Goal: Task Accomplishment & Management: Use online tool/utility

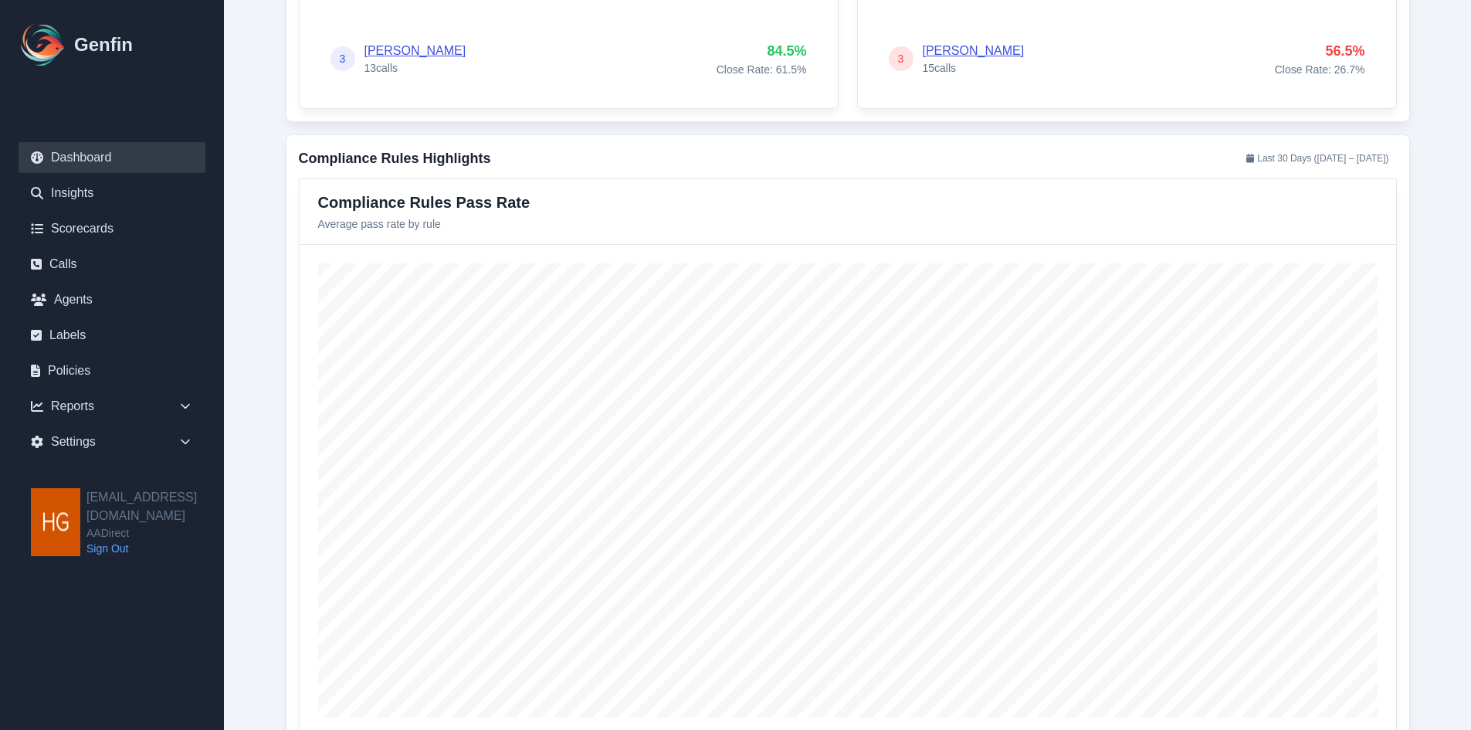
scroll to position [1390, 0]
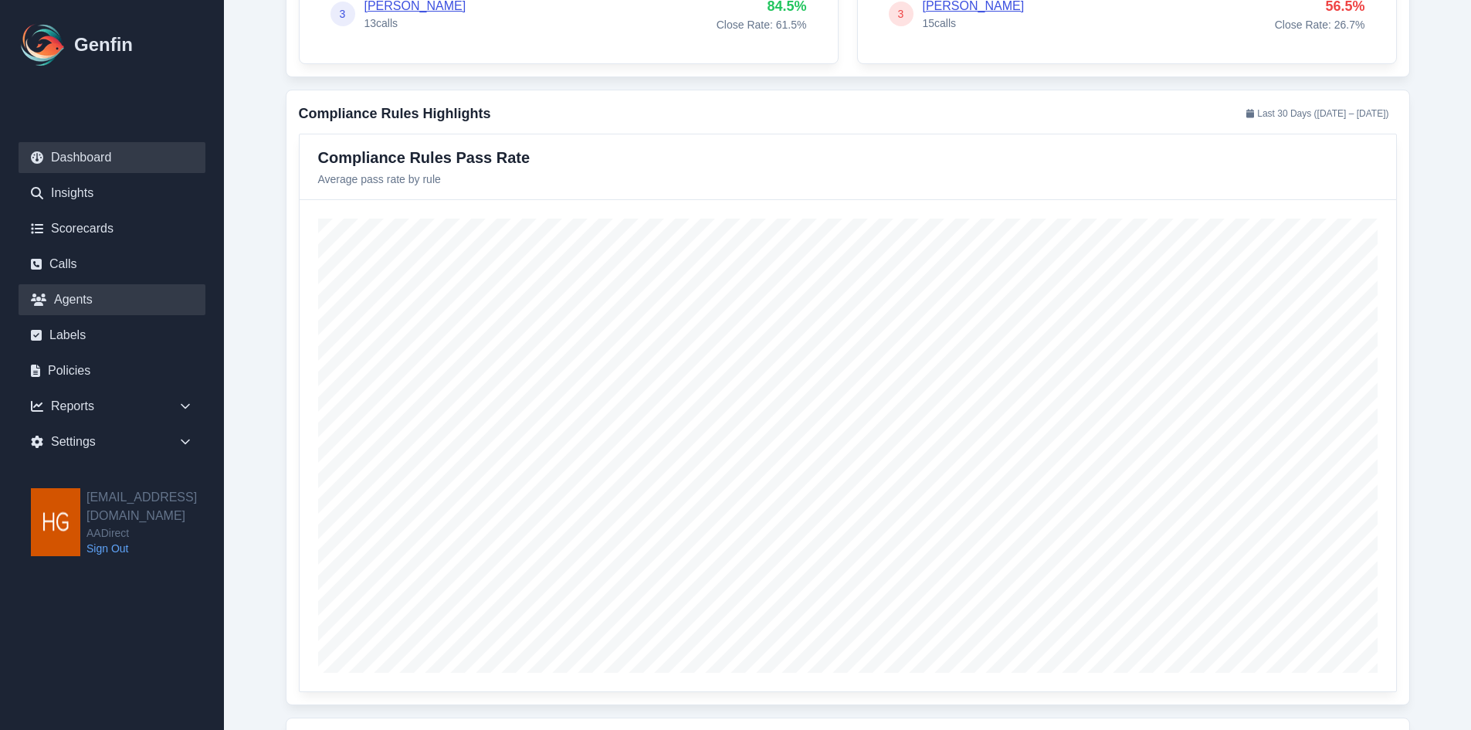
click at [73, 298] on link "Agents" at bounding box center [112, 299] width 187 height 31
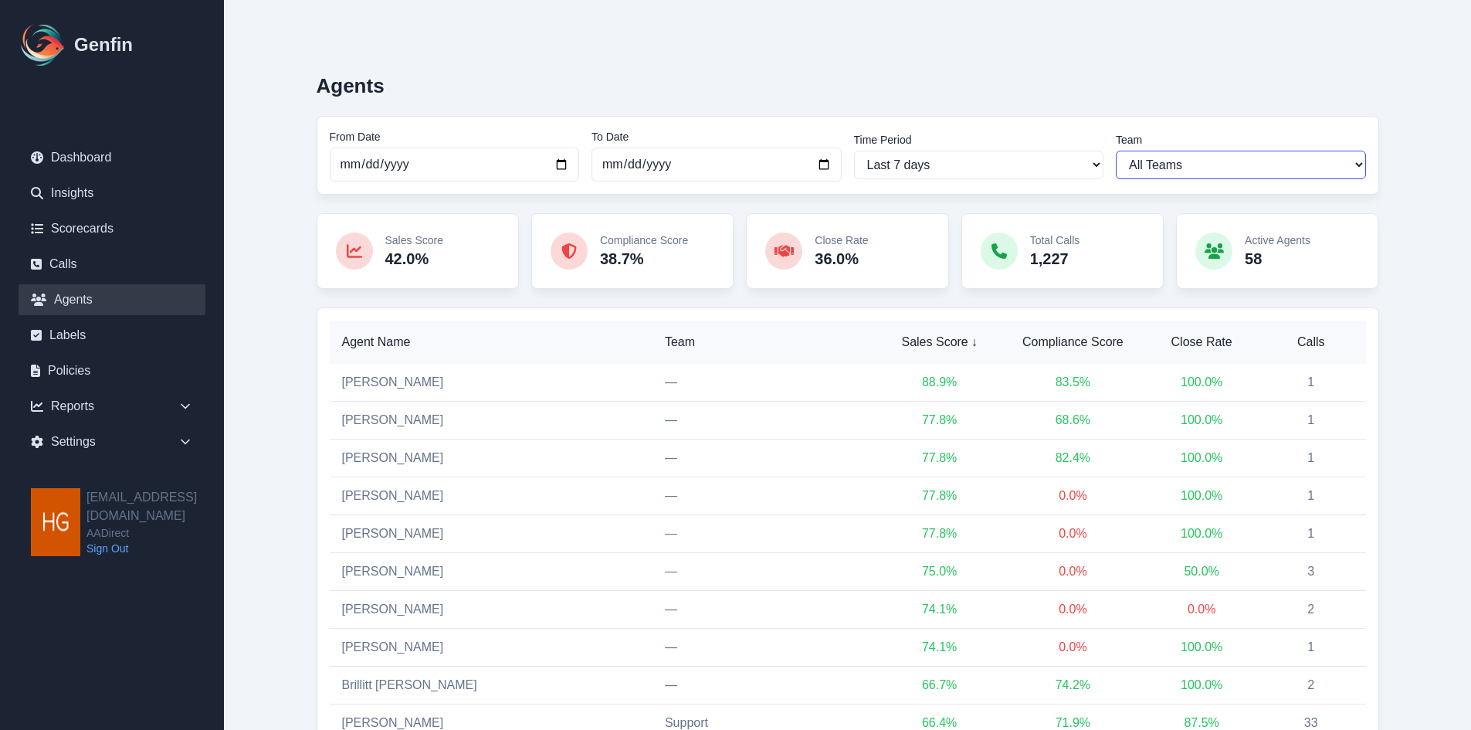
click at [1335, 164] on select "All Teams Hugo Jesse Support" at bounding box center [1241, 165] width 250 height 29
click at [1116, 151] on select "All Teams Hugo Jesse Support" at bounding box center [1241, 165] width 250 height 29
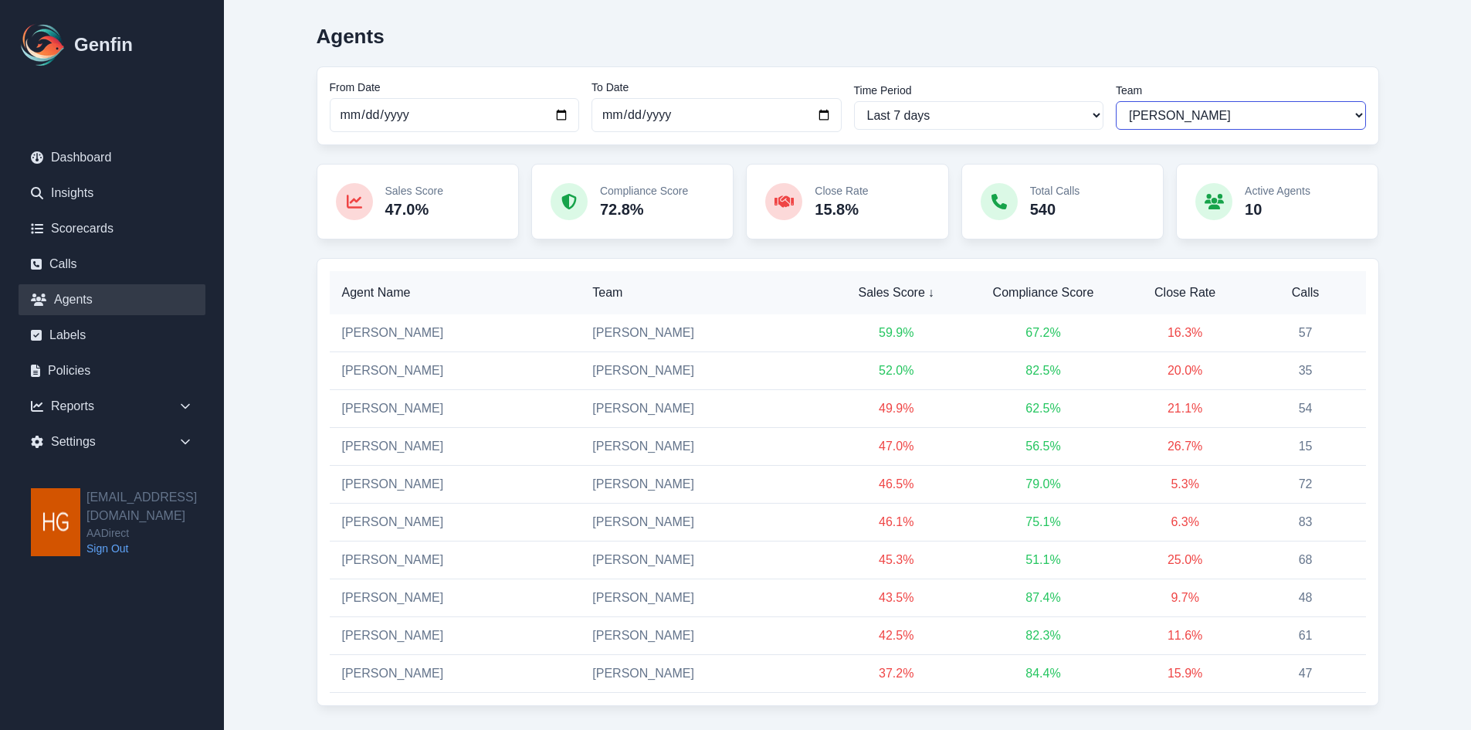
scroll to position [87, 0]
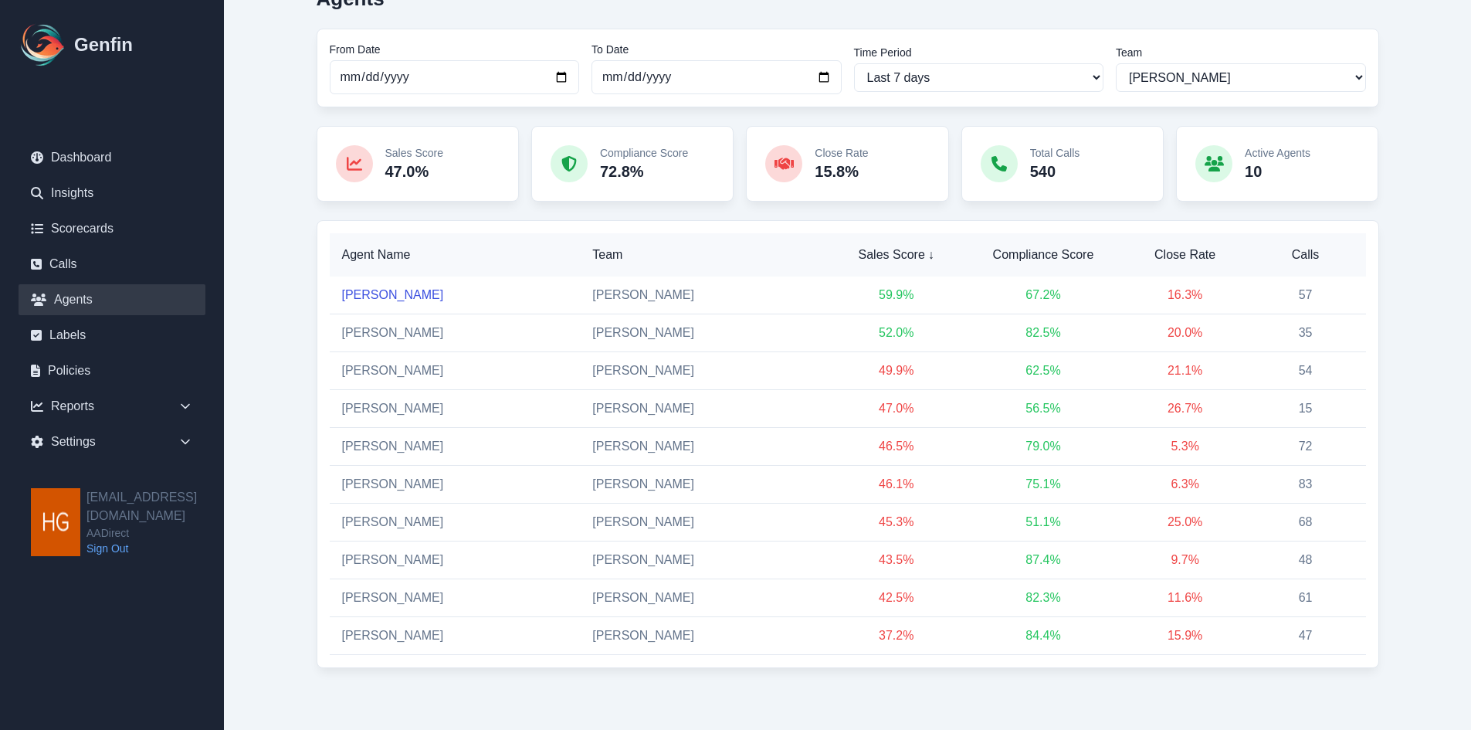
click at [371, 288] on link "[PERSON_NAME]" at bounding box center [393, 294] width 102 height 13
click at [1253, 79] on select "All Teams Hugo Jesse Support" at bounding box center [1241, 77] width 250 height 29
click at [1116, 63] on select "All Teams Hugo Jesse Support" at bounding box center [1241, 77] width 250 height 29
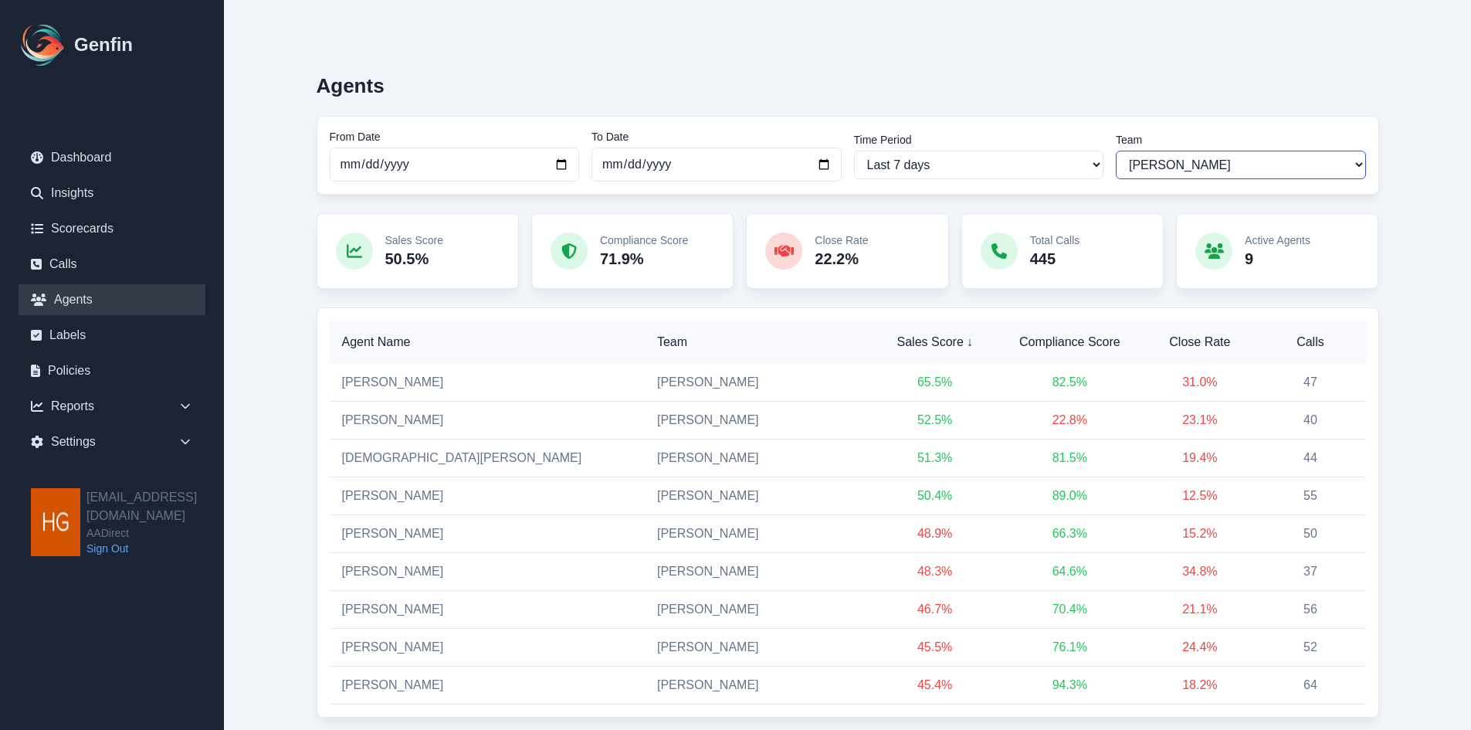
click at [1259, 160] on select "All Teams Hugo Jesse Support" at bounding box center [1241, 165] width 250 height 29
select select "2"
click at [1116, 151] on select "All Teams Hugo Jesse Support" at bounding box center [1241, 165] width 250 height 29
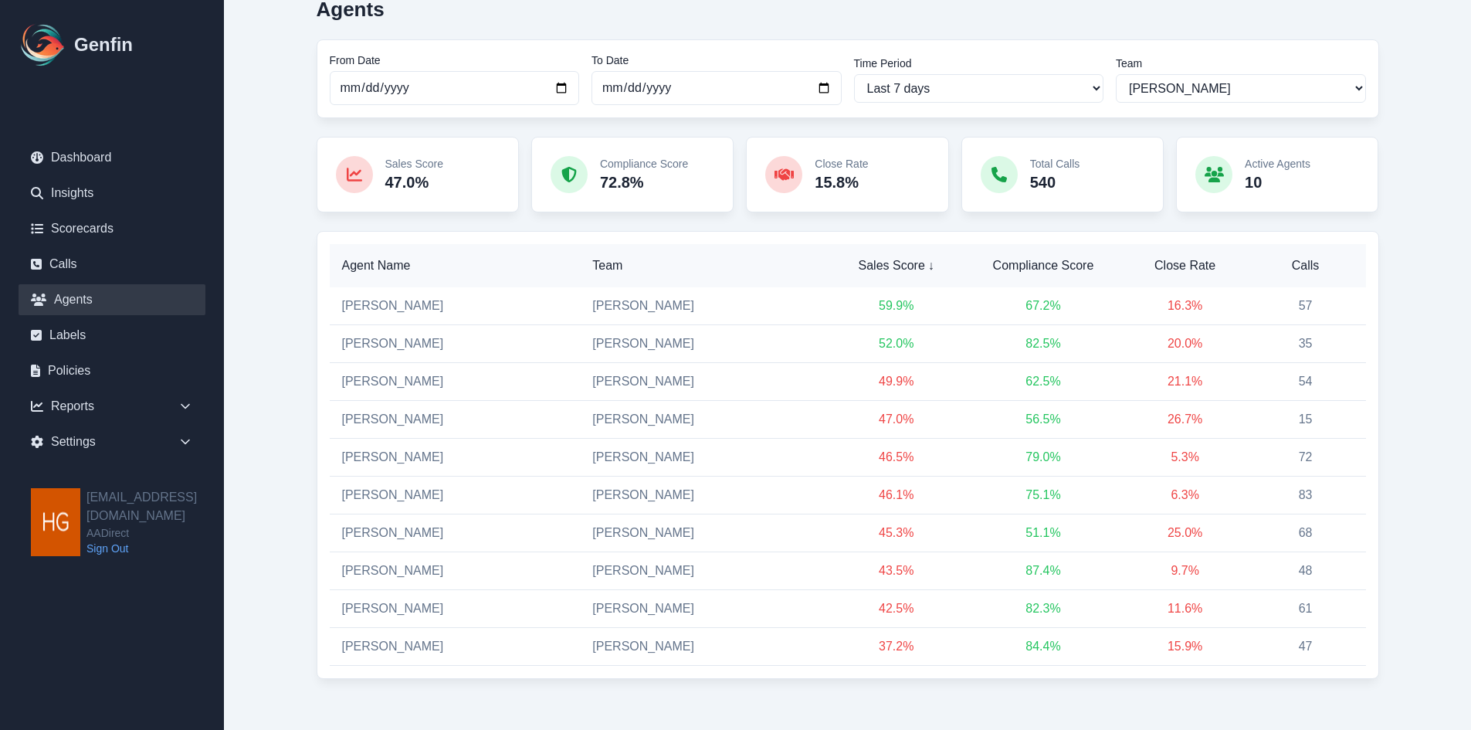
scroll to position [77, 0]
click at [371, 305] on link "[PERSON_NAME]" at bounding box center [393, 304] width 102 height 13
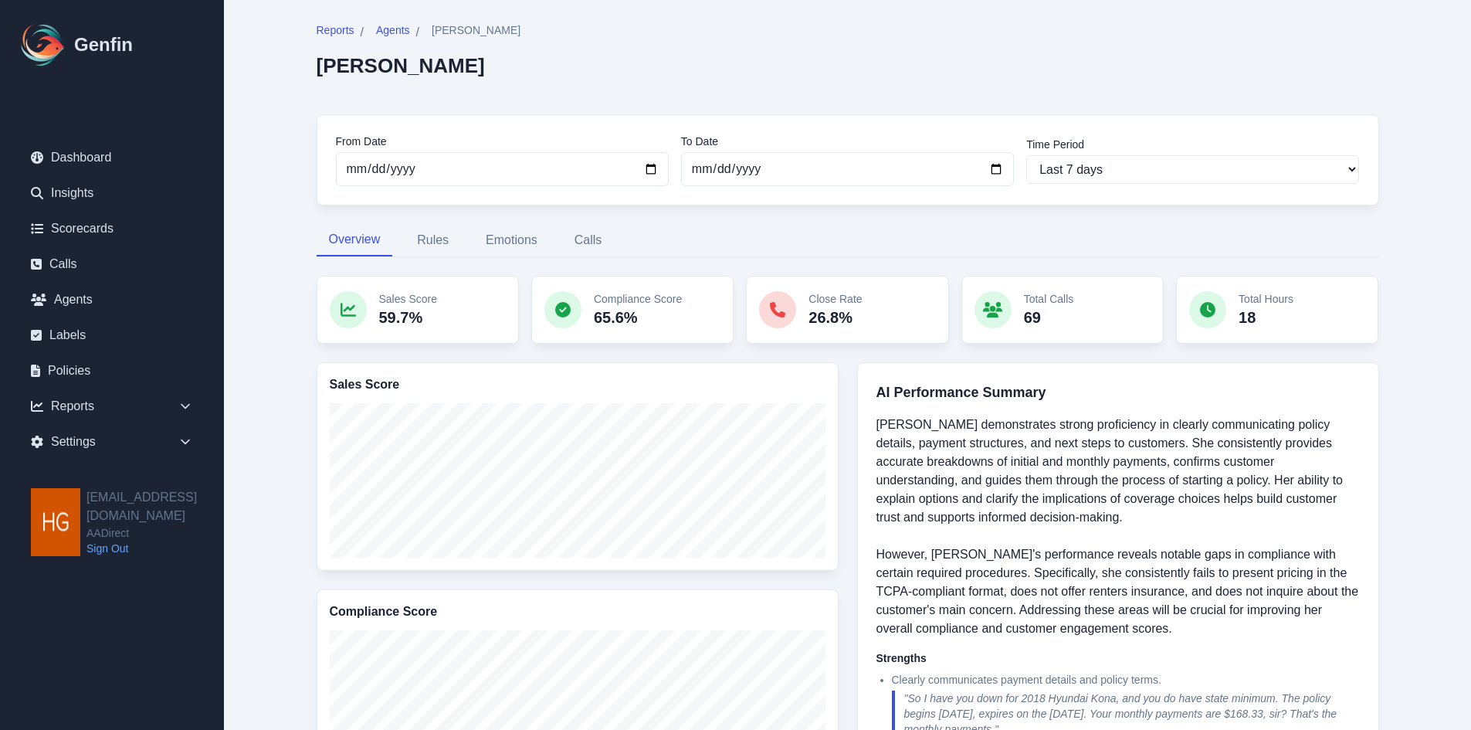
scroll to position [77, 0]
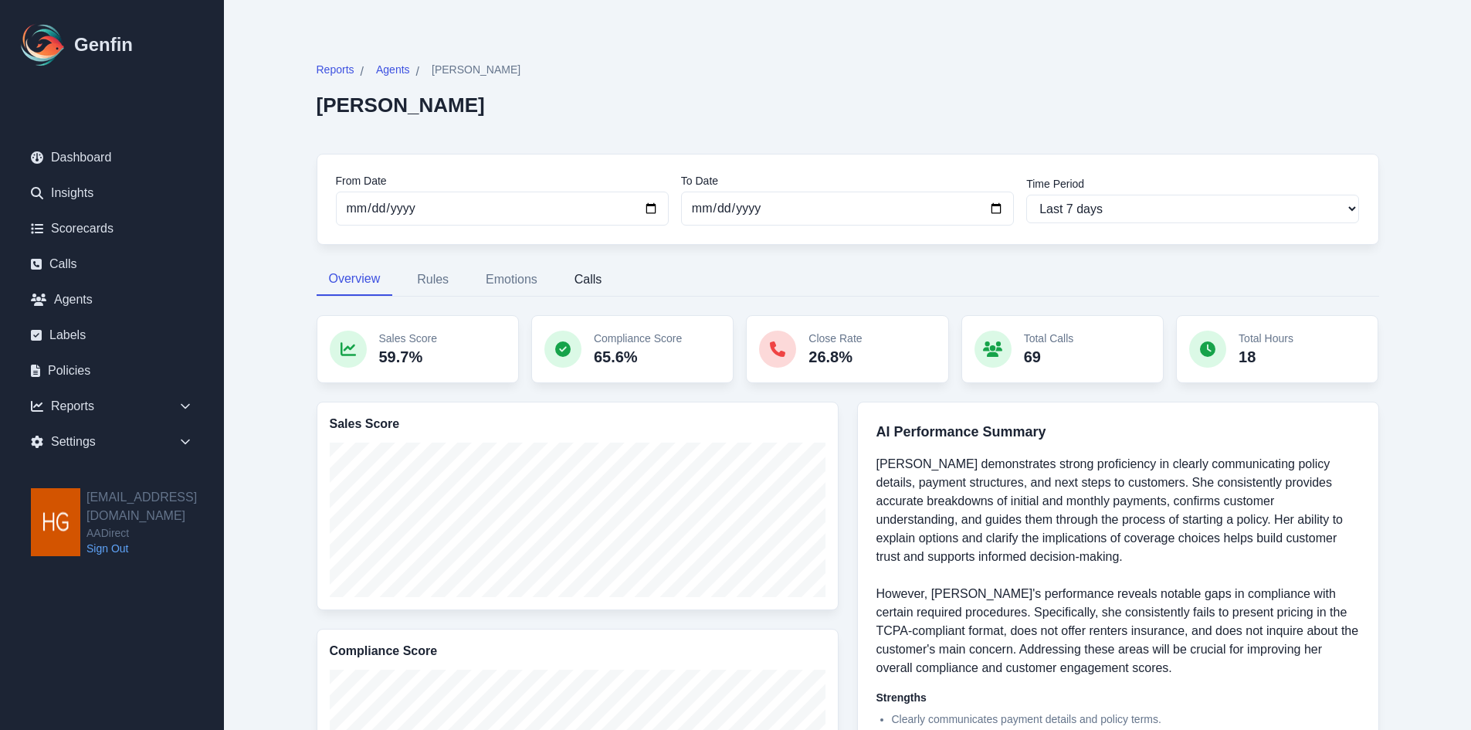
click at [581, 276] on button "Calls" at bounding box center [588, 279] width 53 height 32
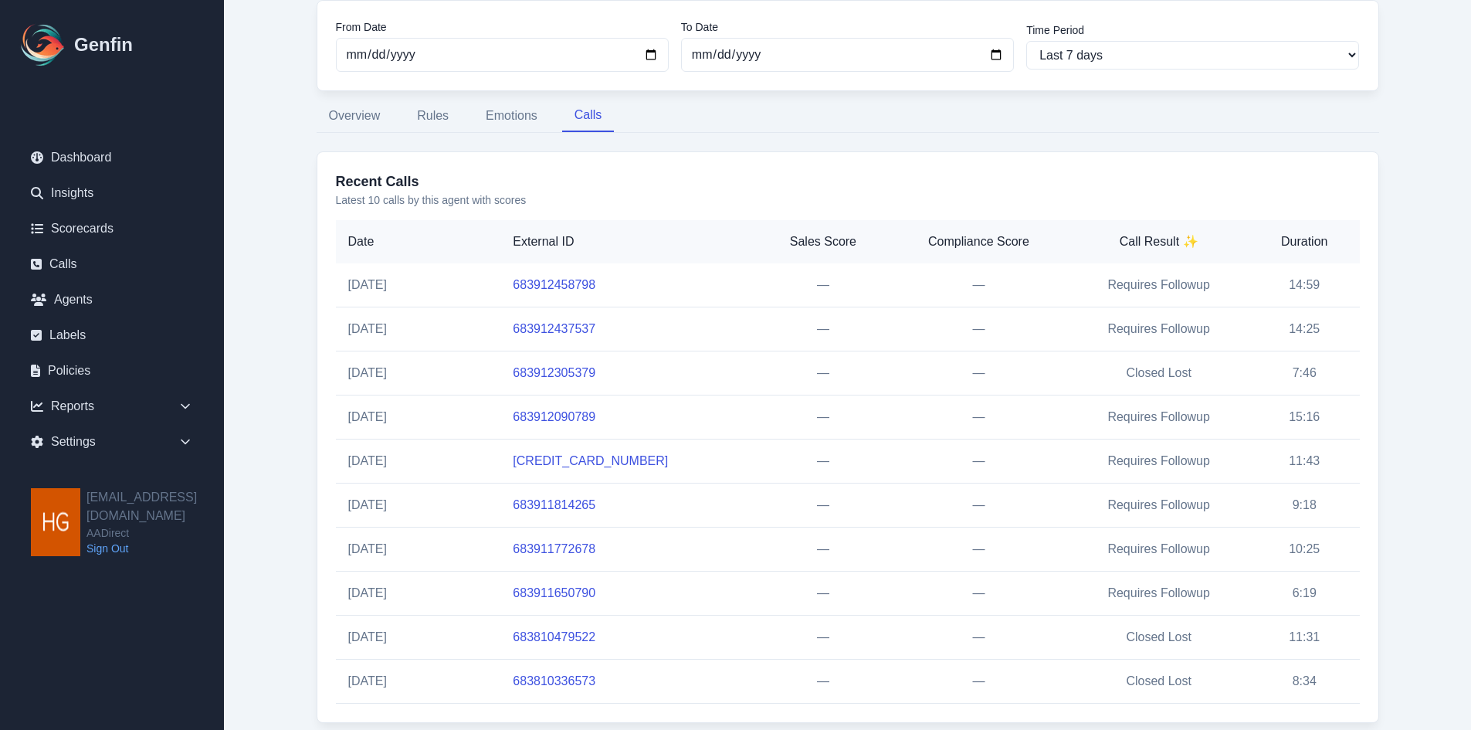
scroll to position [219, 0]
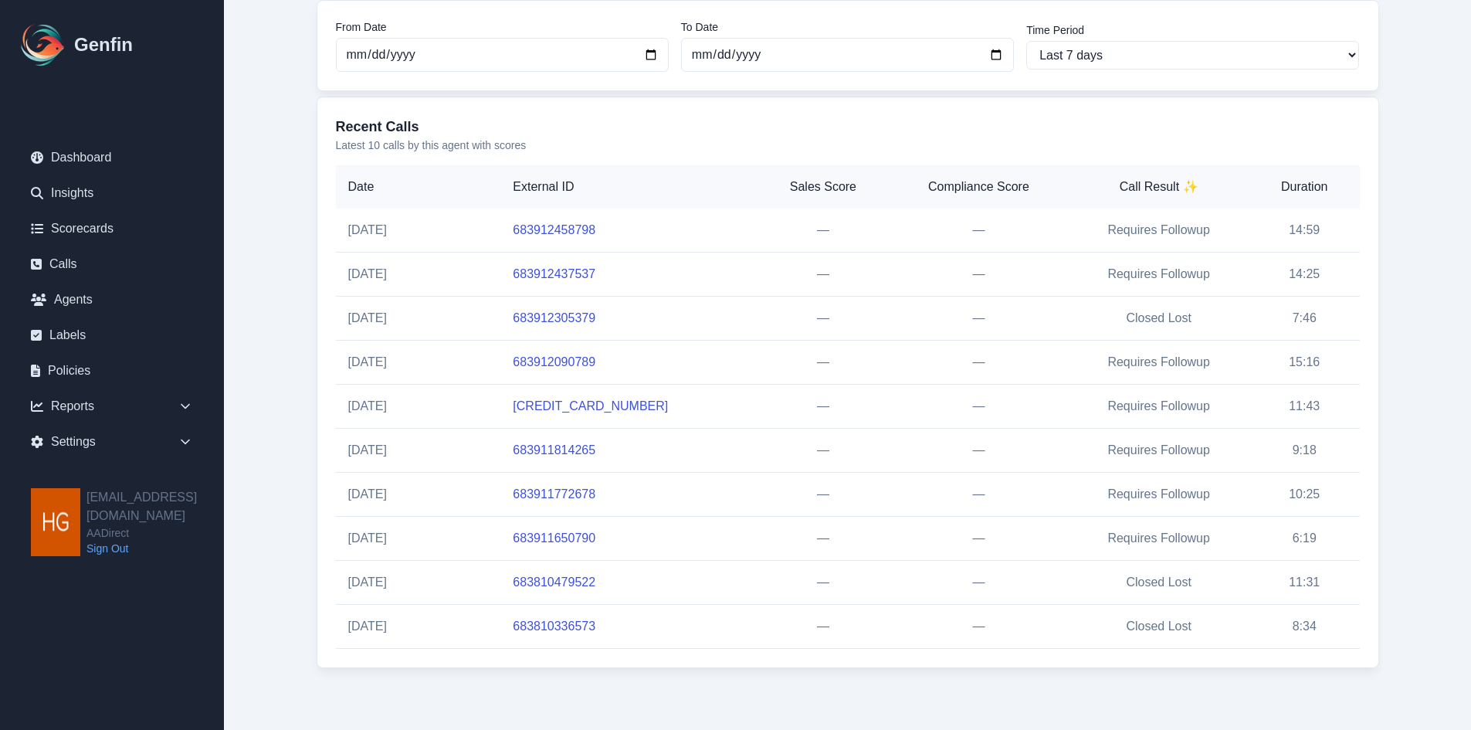
click at [556, 357] on link "683912090789" at bounding box center [554, 361] width 83 height 13
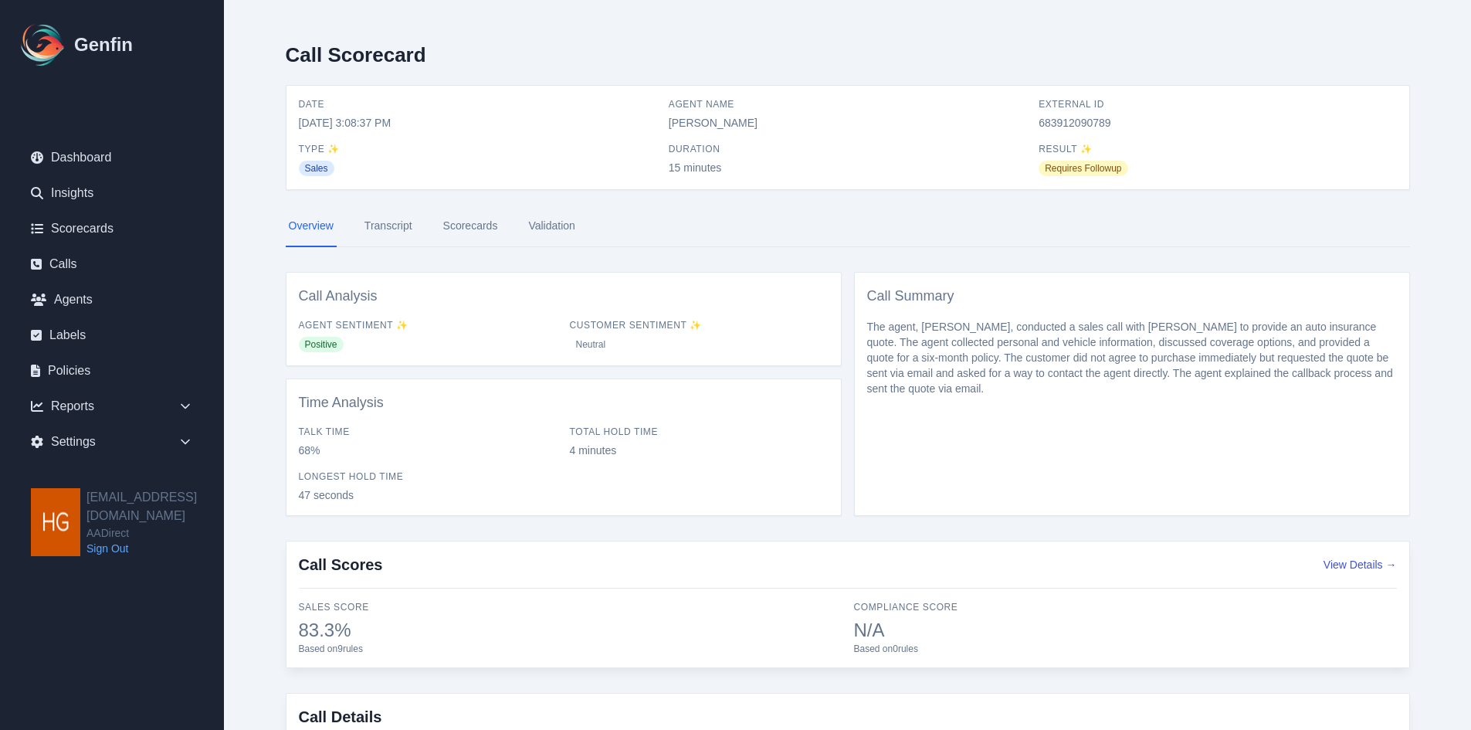
click at [469, 224] on link "Scorecards" at bounding box center [470, 226] width 61 height 42
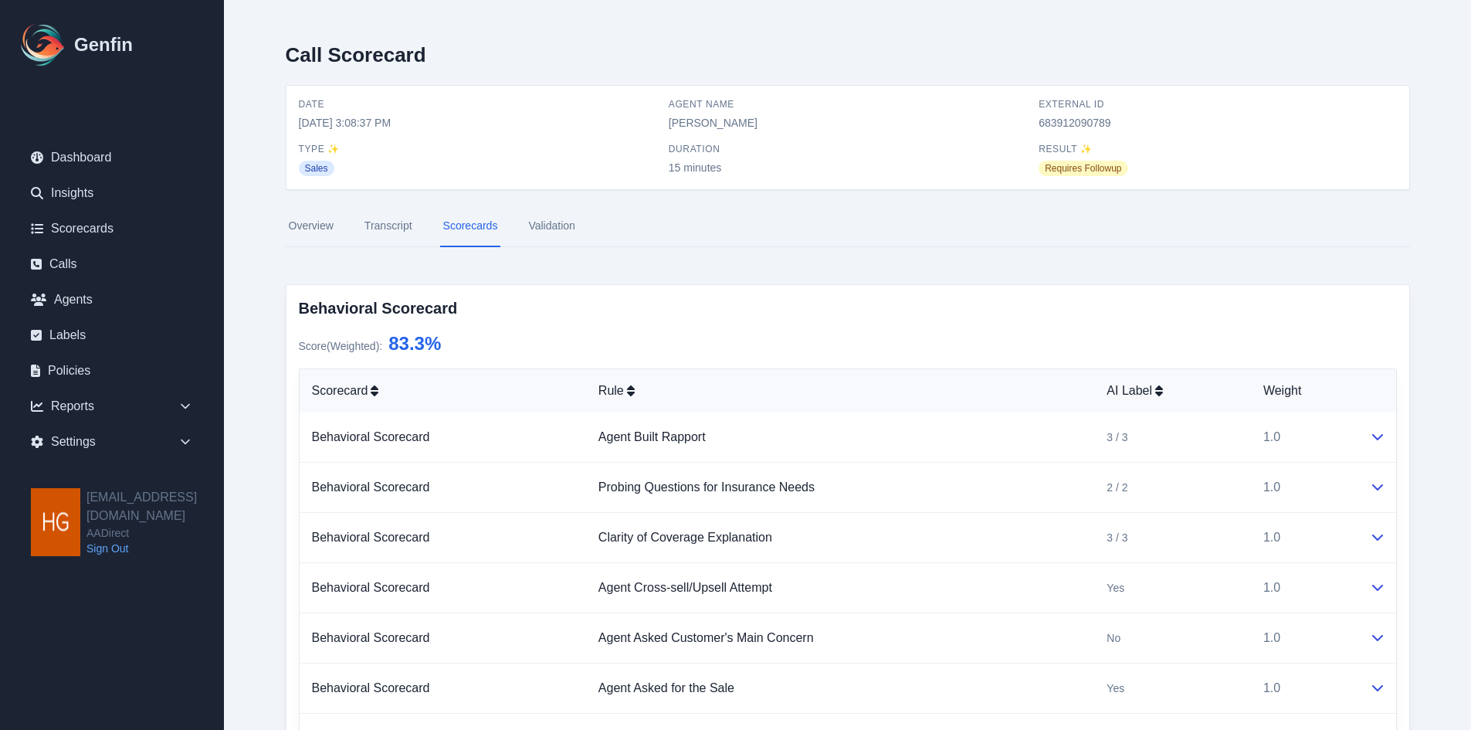
click at [561, 219] on link "Validation" at bounding box center [551, 226] width 53 height 42
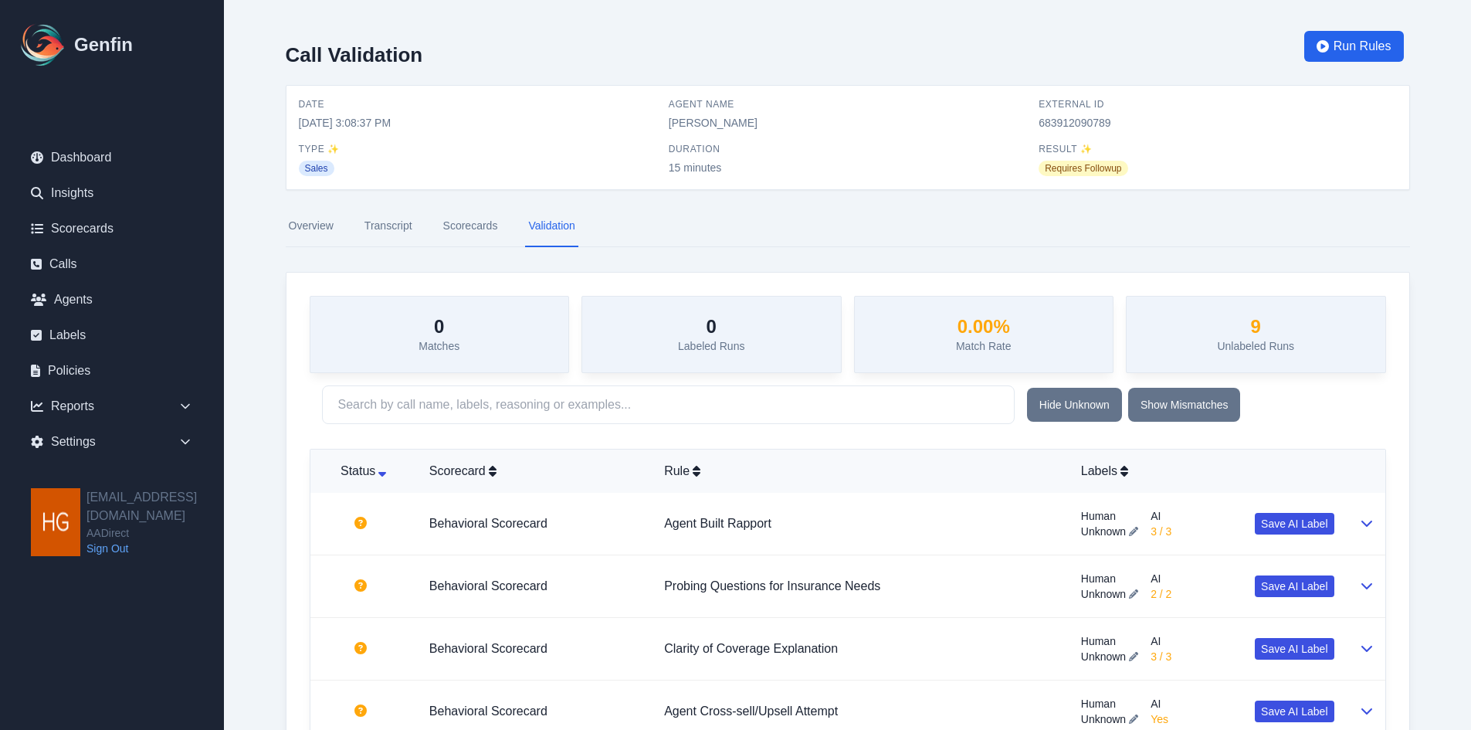
click at [296, 226] on link "Overview" at bounding box center [311, 226] width 51 height 42
